Goal: Navigation & Orientation: Find specific page/section

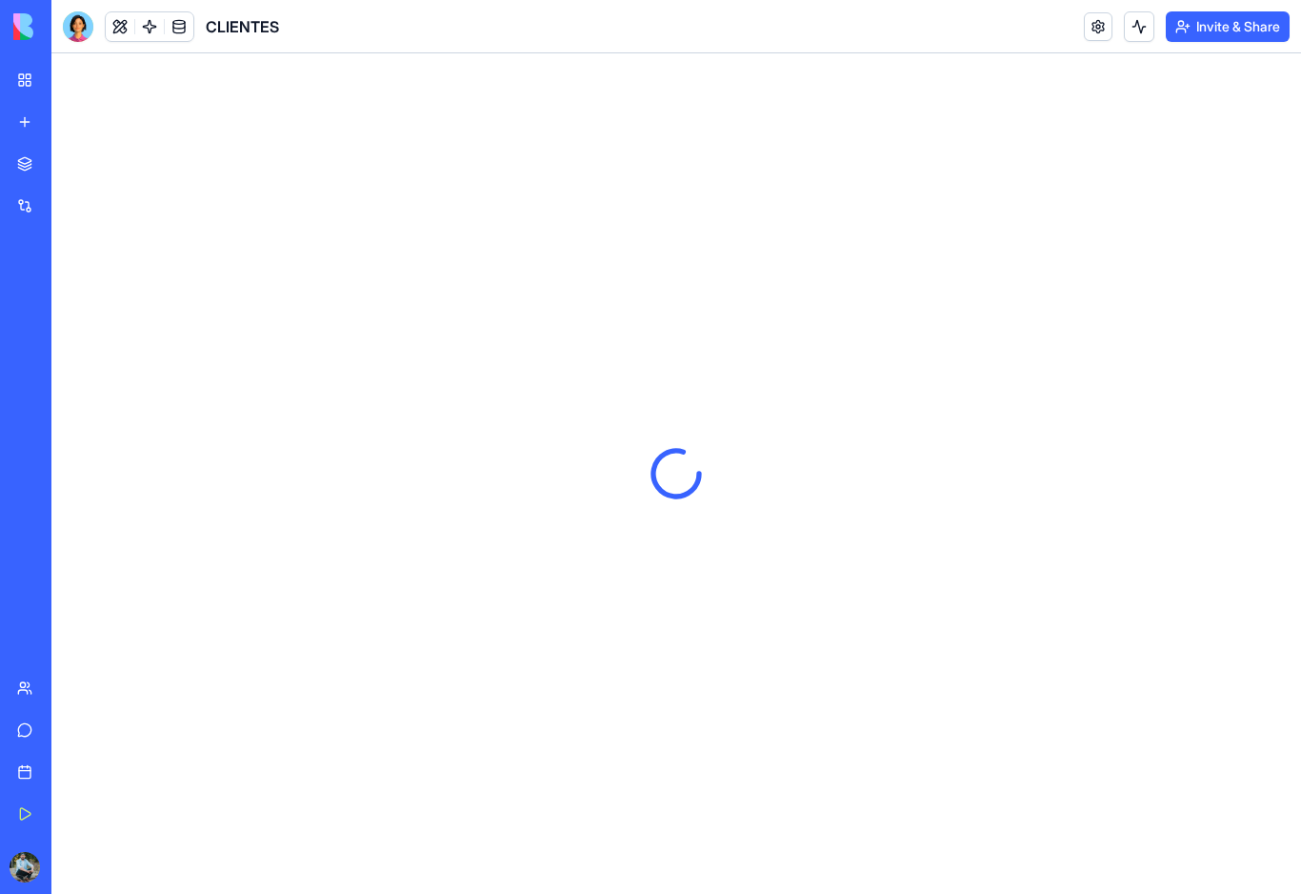
click at [23, 85] on link "My Workspace" at bounding box center [44, 80] width 76 height 38
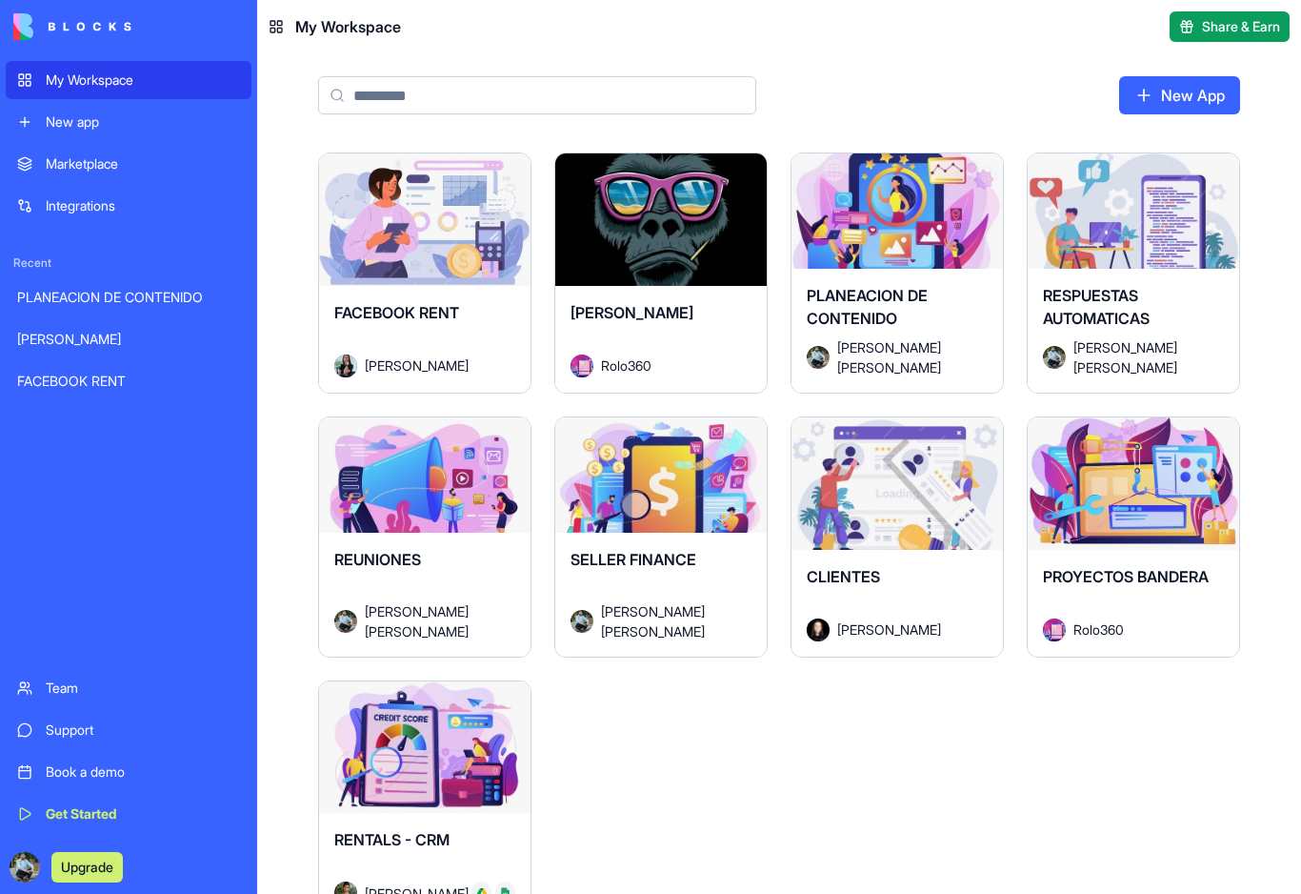
click at [911, 514] on div "Launch" at bounding box center [898, 483] width 212 height 132
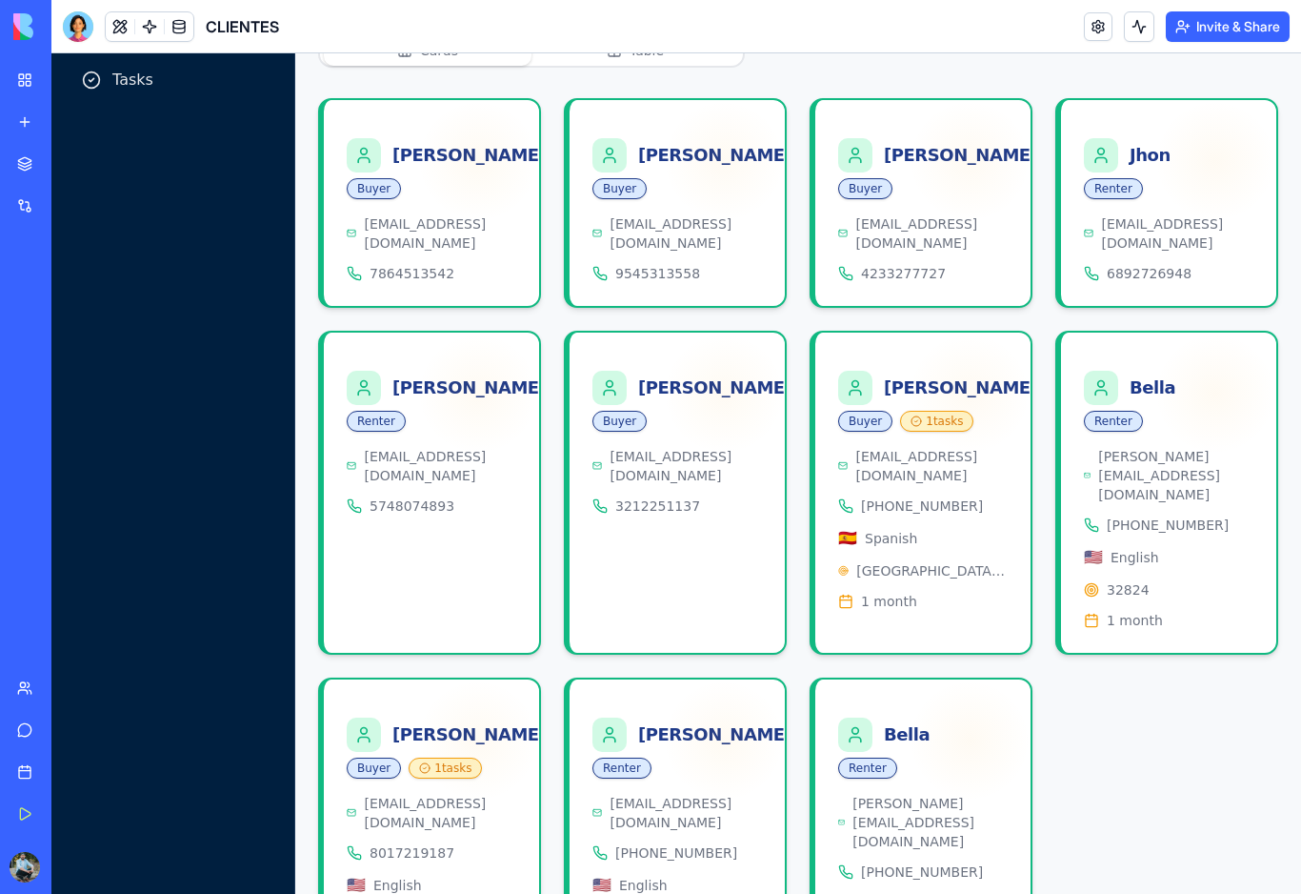
scroll to position [232, 0]
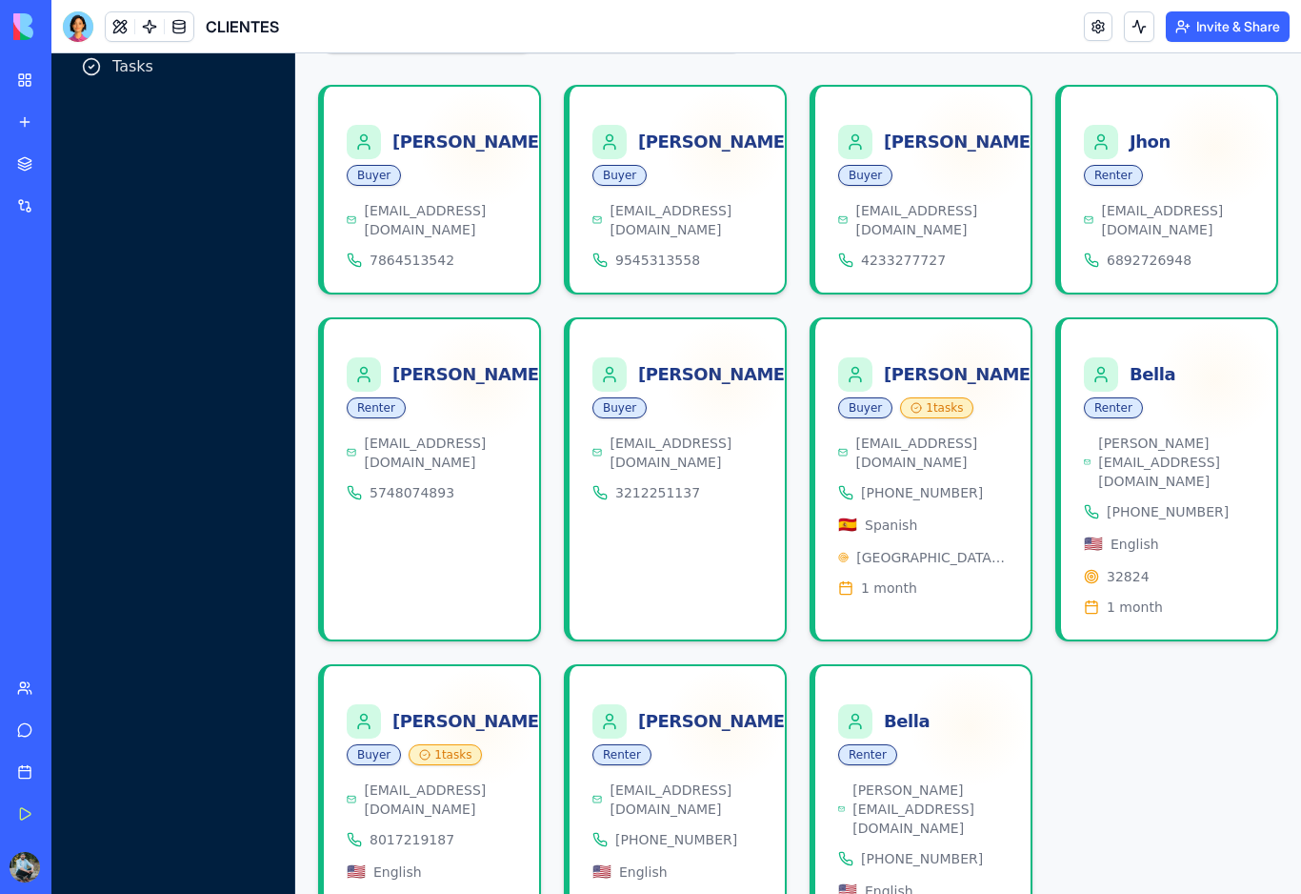
click at [350, 704] on div at bounding box center [364, 721] width 34 height 34
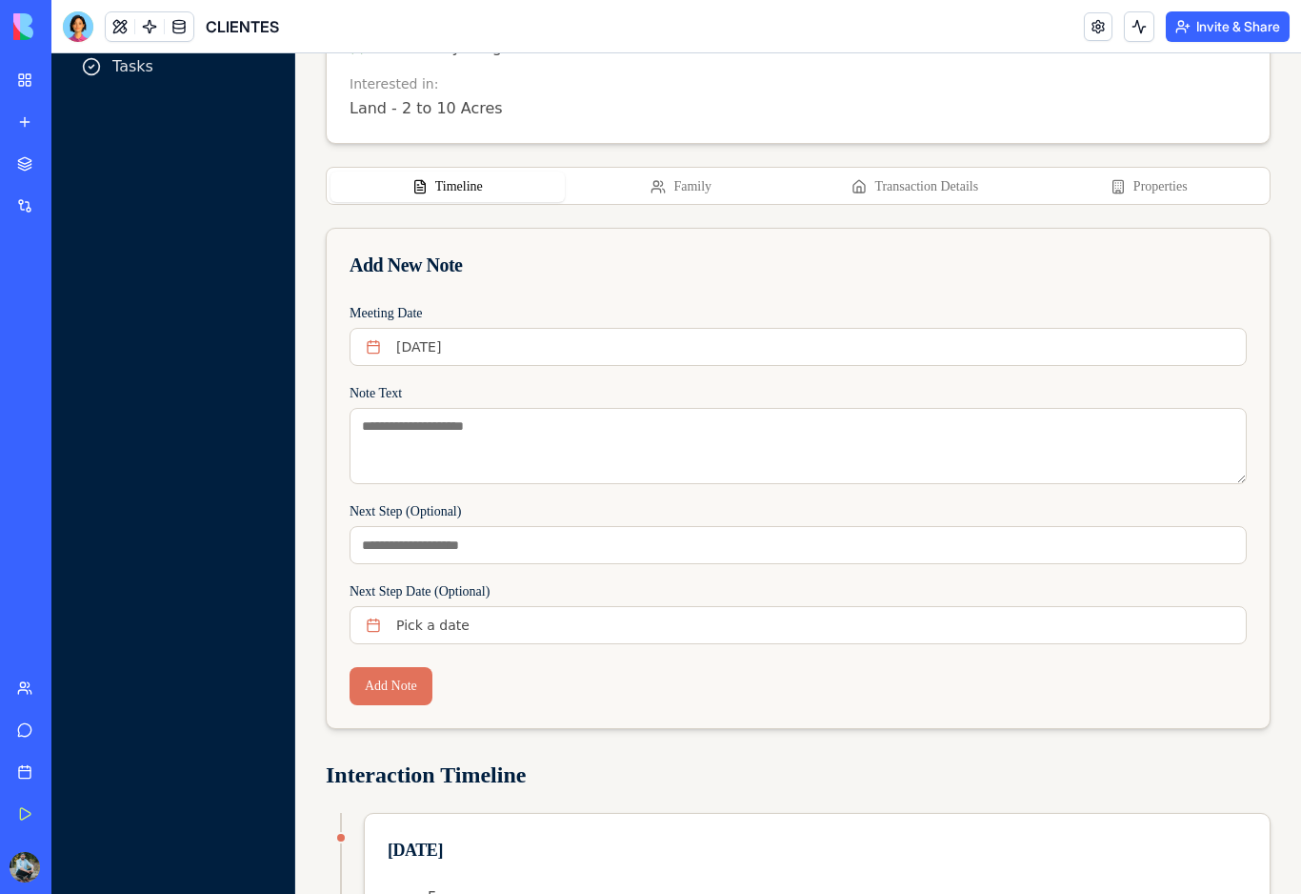
click at [1140, 180] on button "Properties" at bounding box center [1150, 186] width 234 height 30
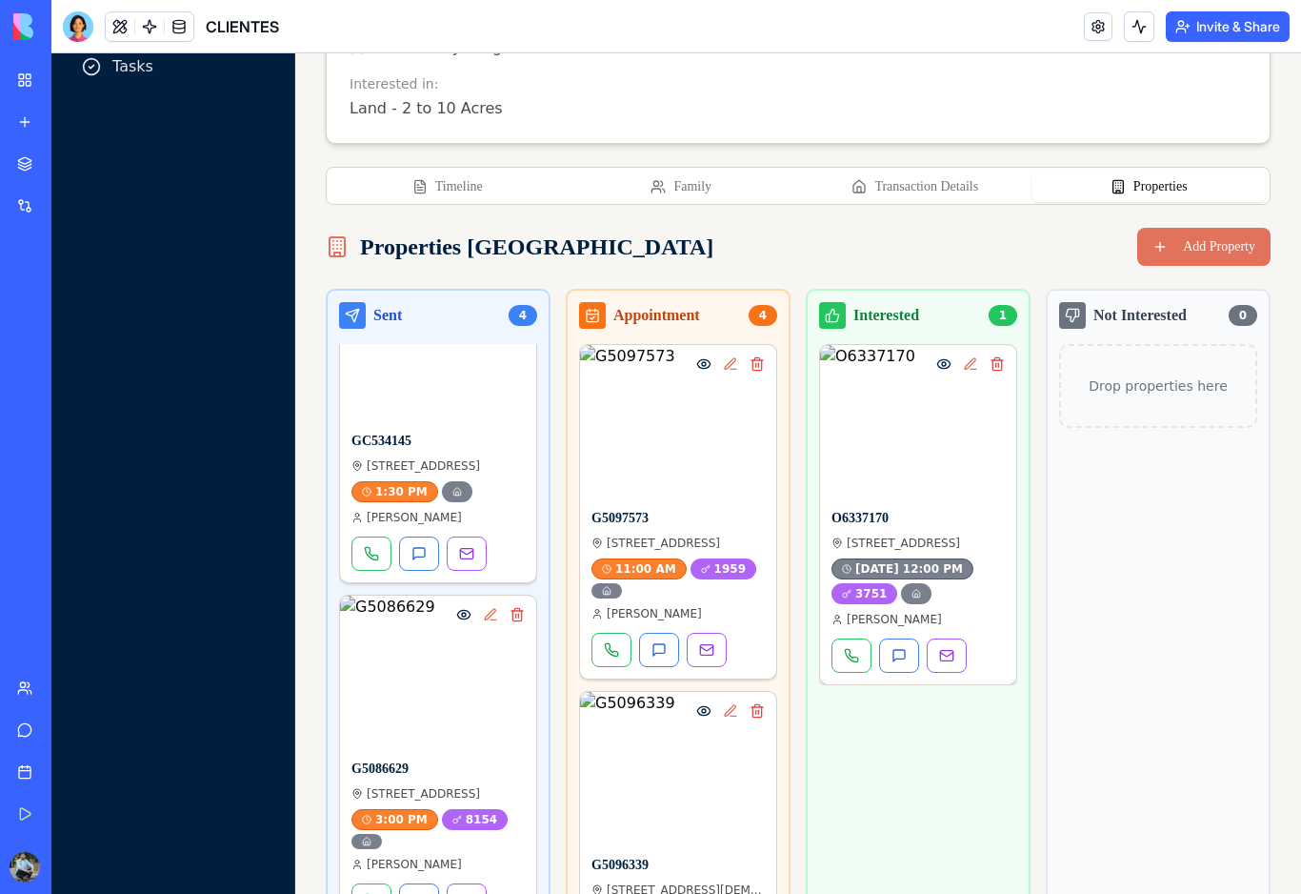
scroll to position [452, 0]
click at [427, 654] on img at bounding box center [438, 669] width 196 height 152
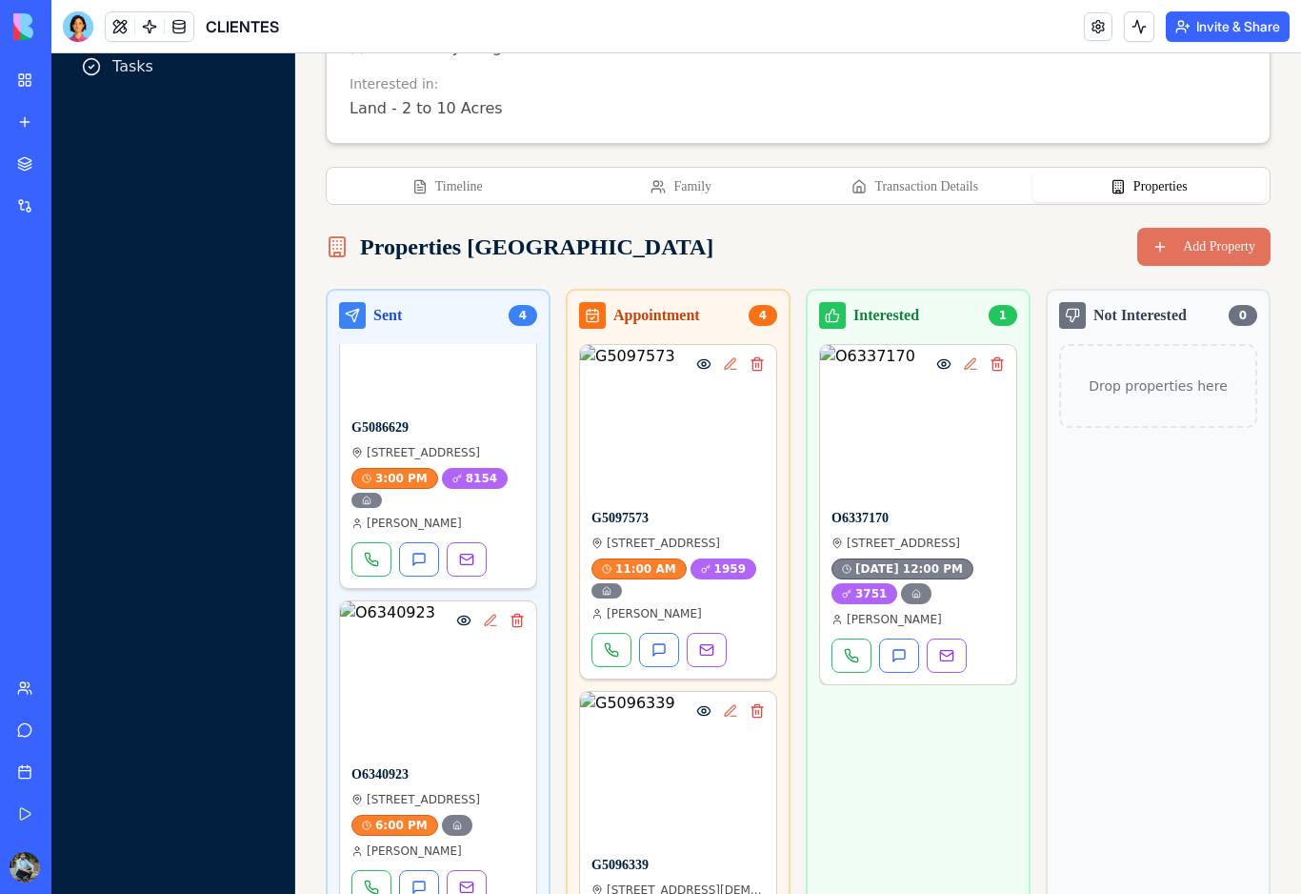
scroll to position [789, 0]
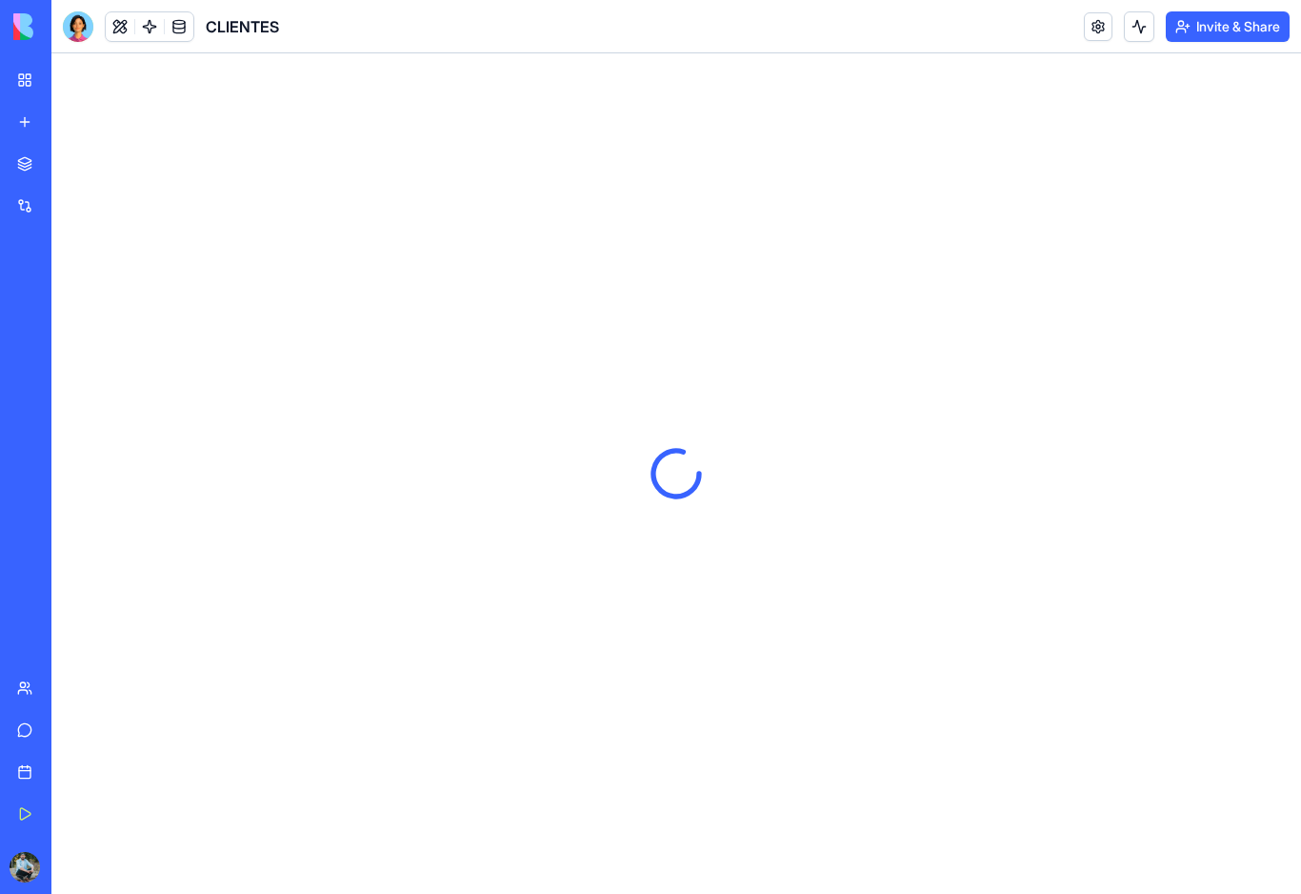
click at [34, 68] on link "My Workspace" at bounding box center [44, 80] width 76 height 38
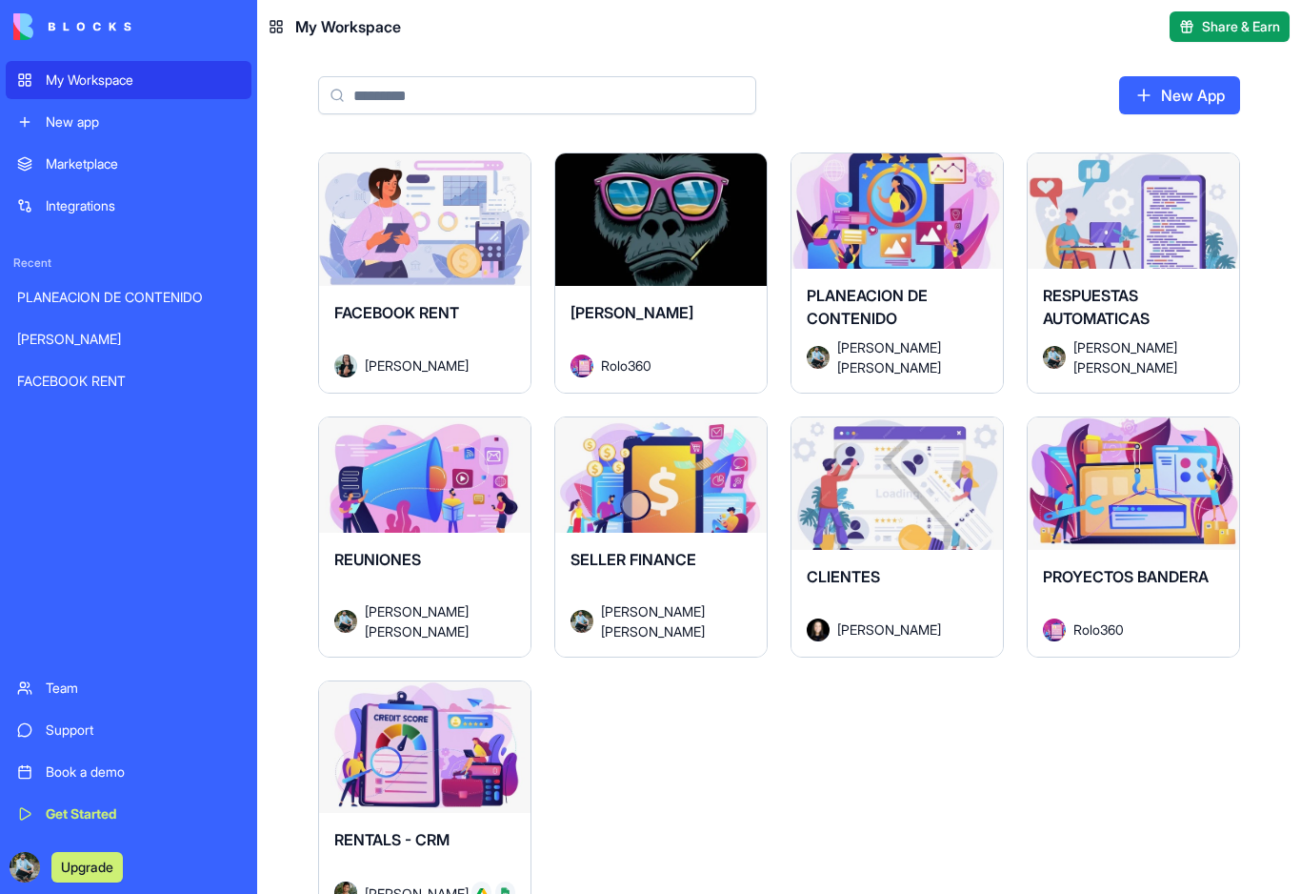
click at [896, 523] on div "Launch" at bounding box center [898, 483] width 212 height 132
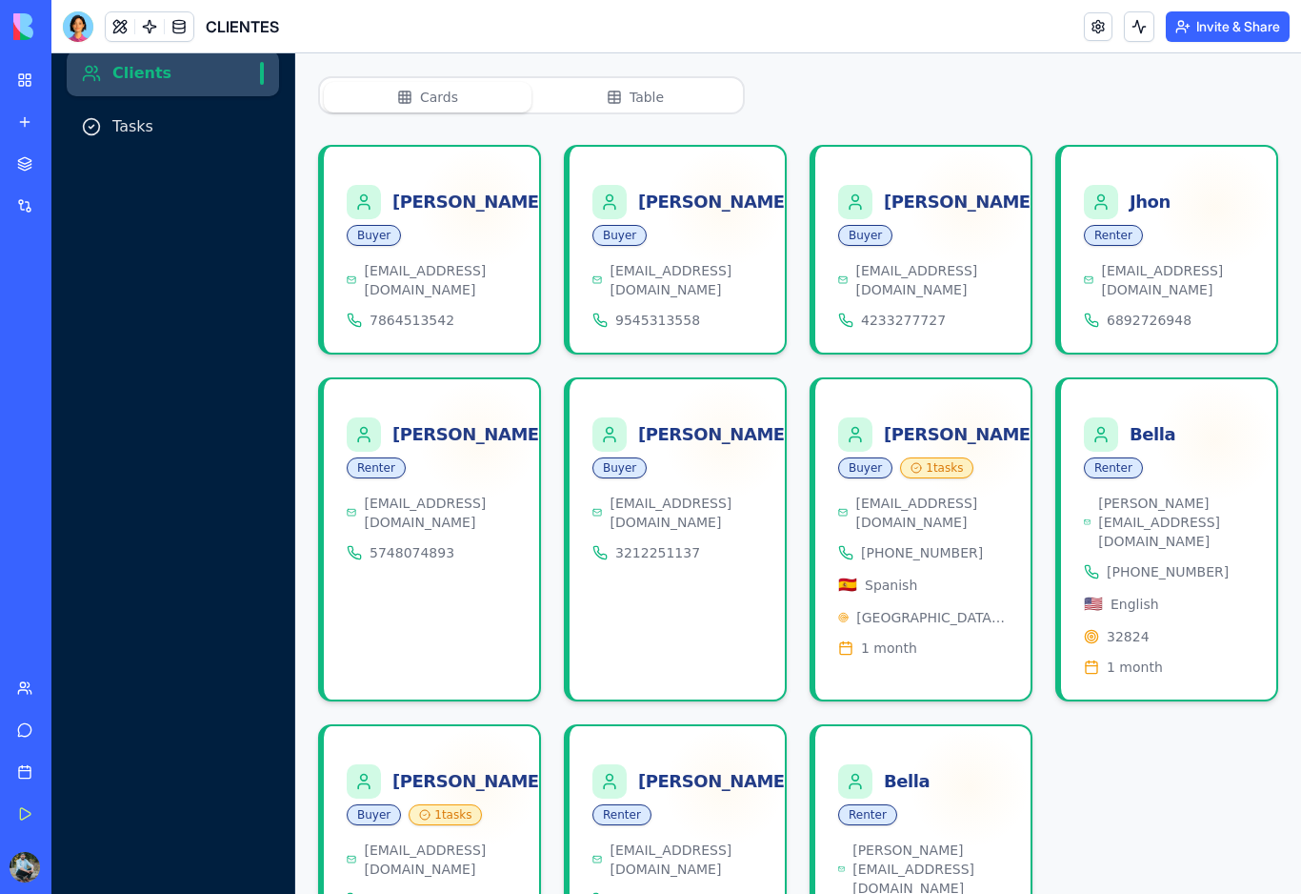
scroll to position [177, 0]
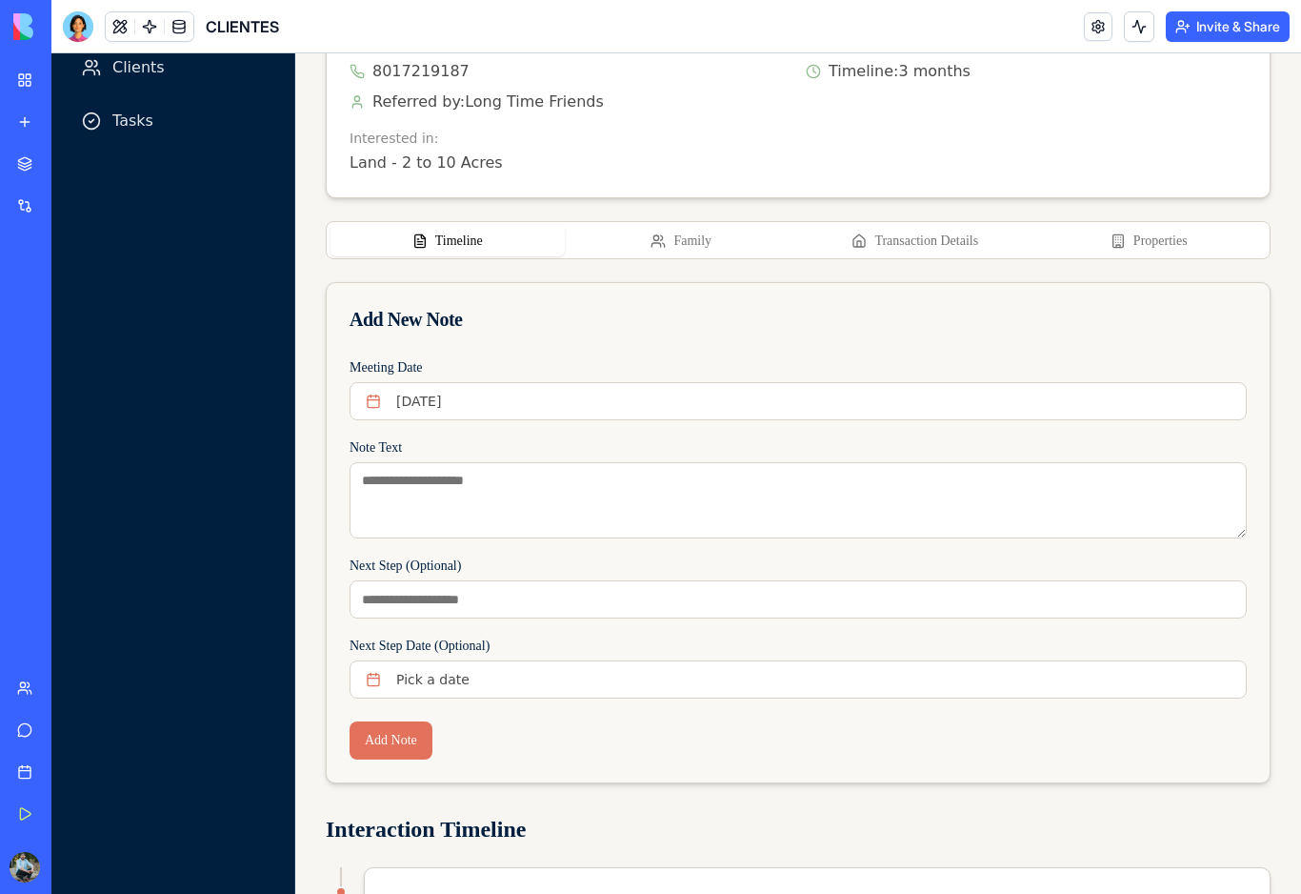
click at [1173, 236] on button "Properties" at bounding box center [1150, 241] width 234 height 30
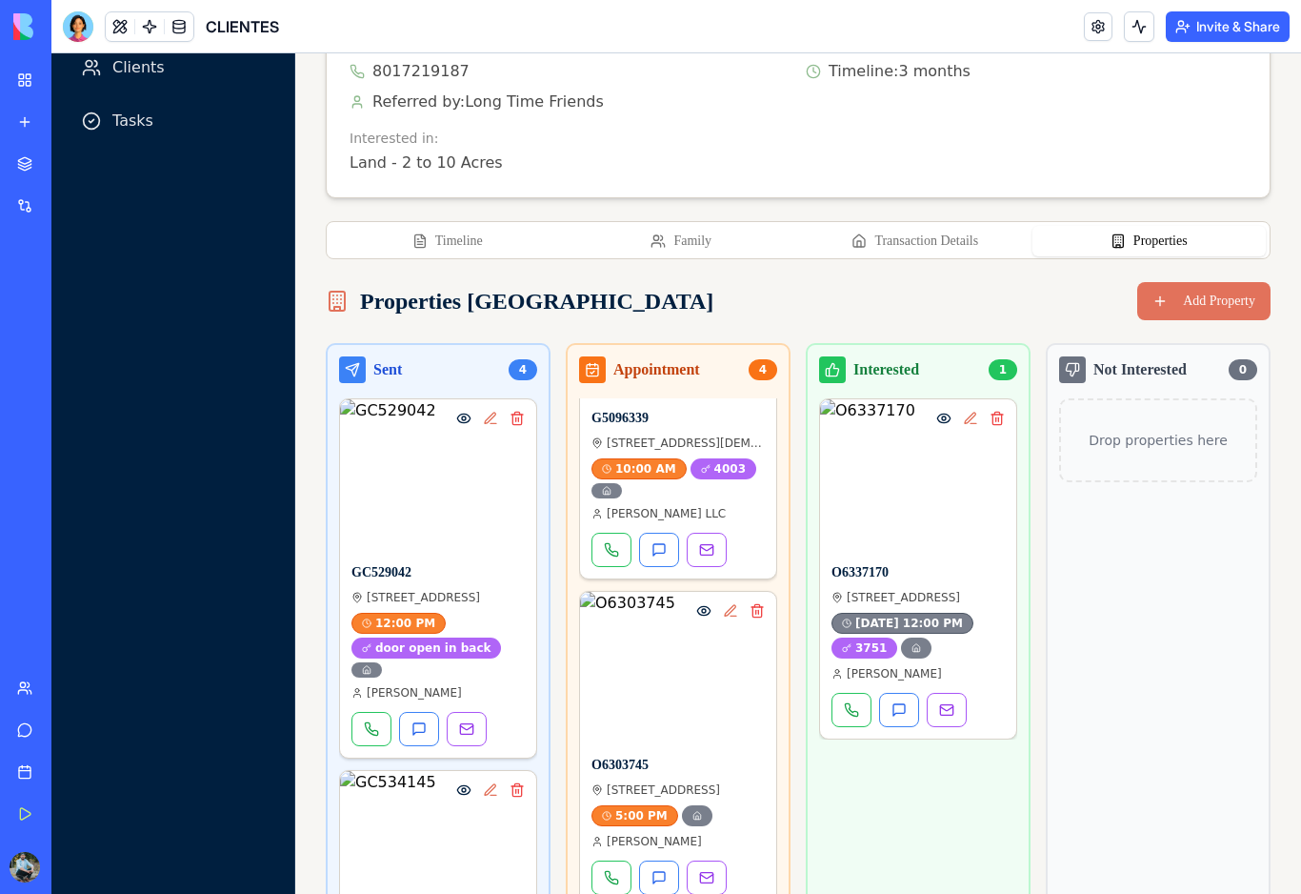
scroll to position [511, 0]
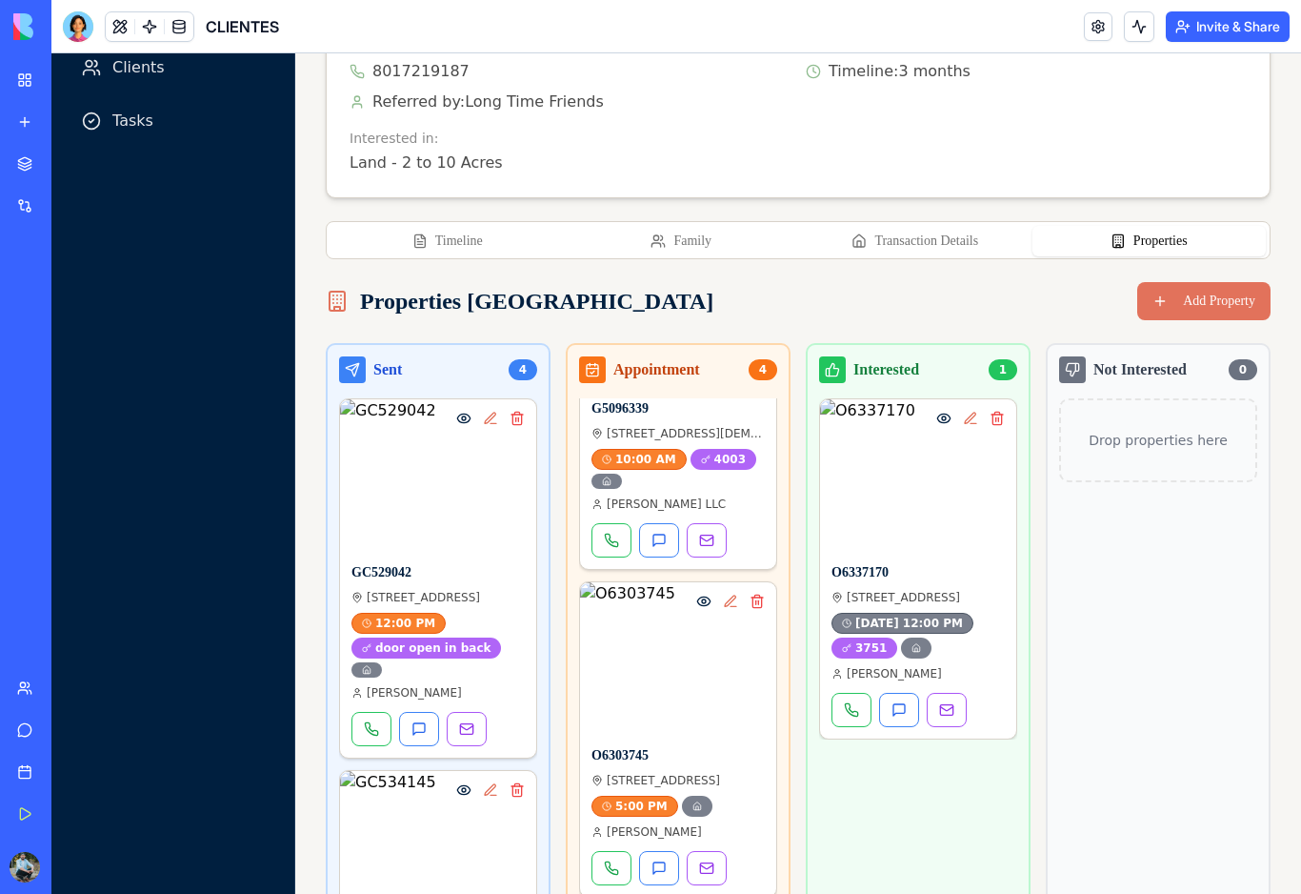
click at [685, 670] on img at bounding box center [678, 658] width 196 height 152
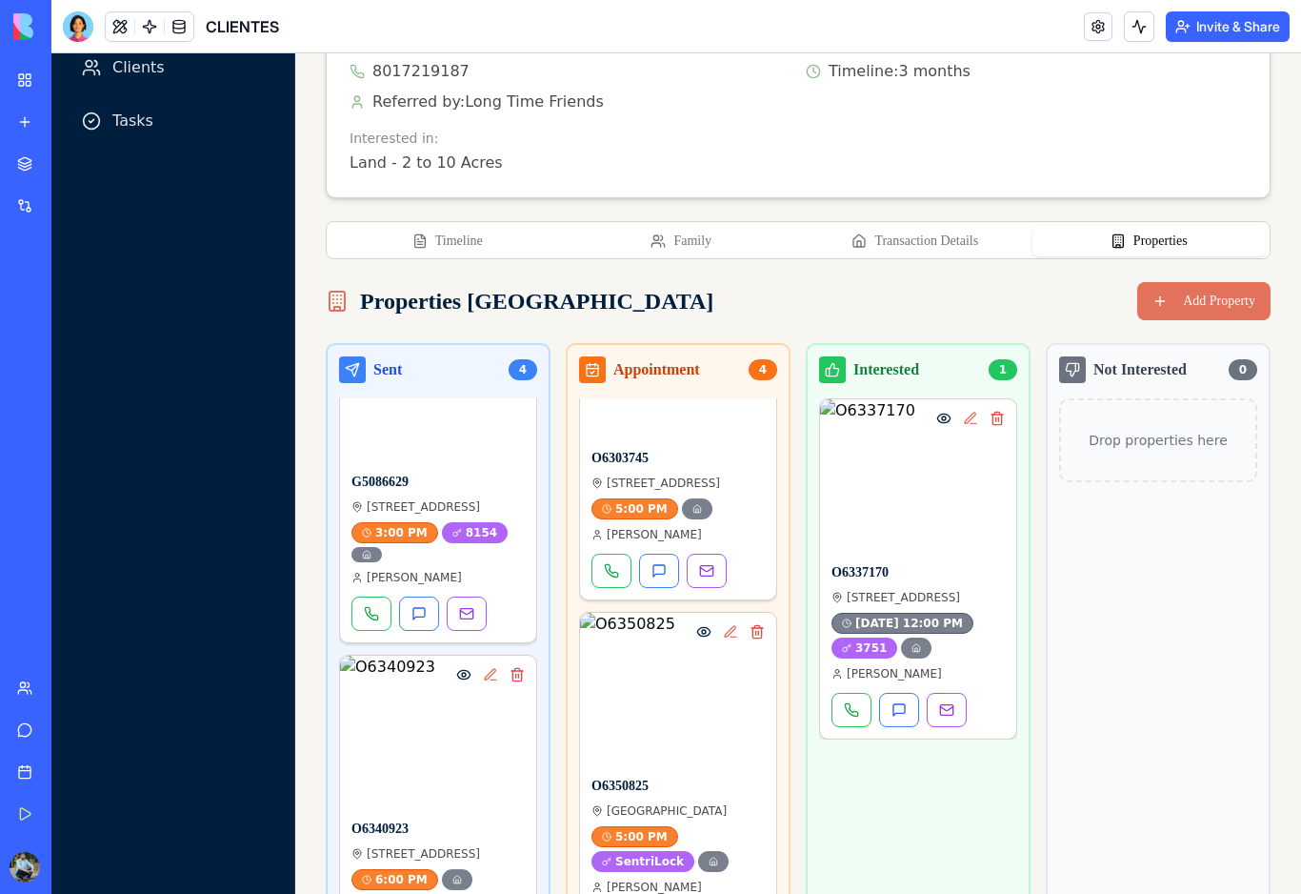
scroll to position [789, 0]
click at [466, 725] on img at bounding box center [438, 732] width 196 height 152
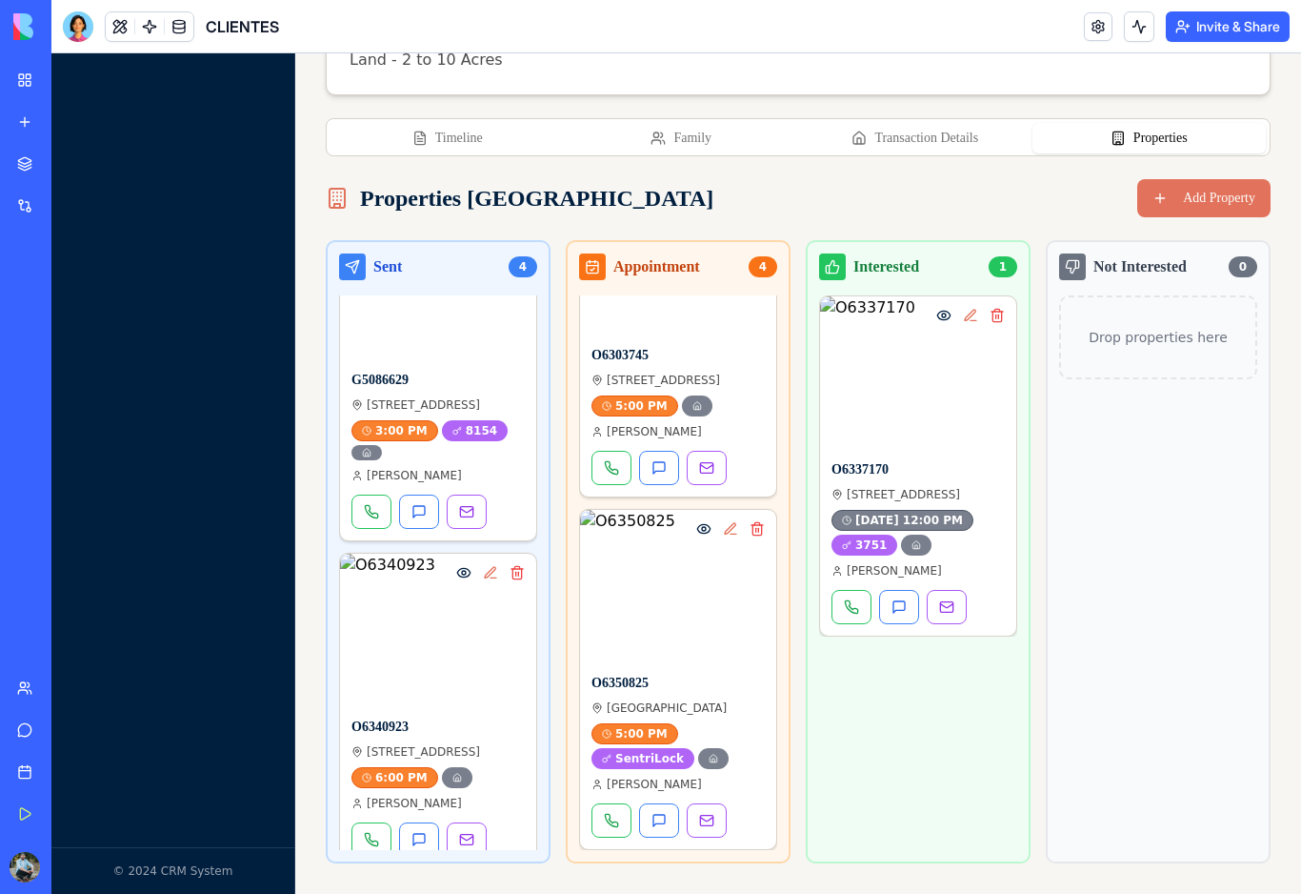
scroll to position [280, 0]
click at [684, 584] on img at bounding box center [678, 586] width 196 height 152
